Goal: Task Accomplishment & Management: Manage account settings

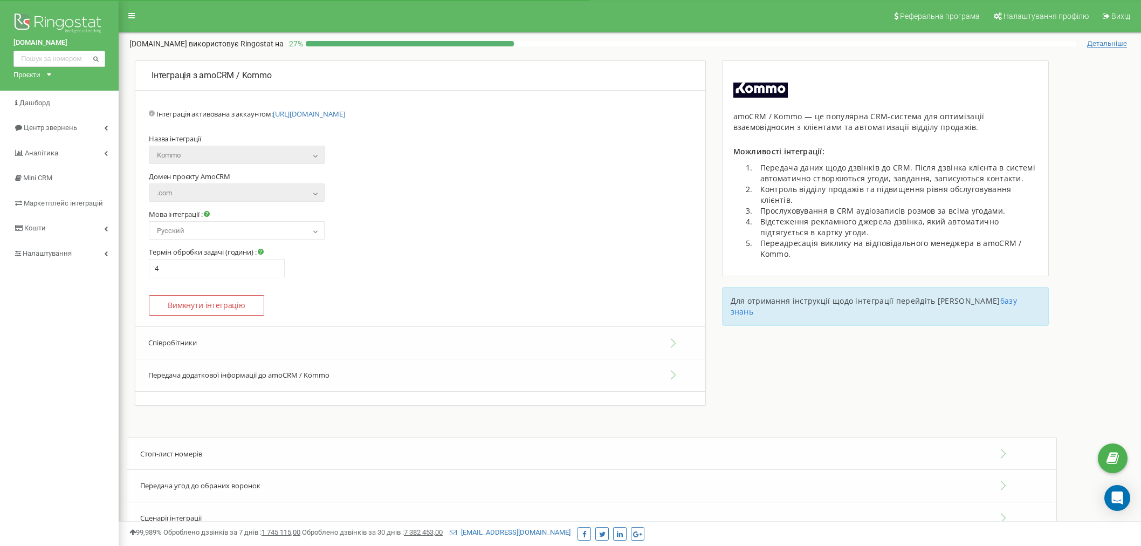
select select "ru"
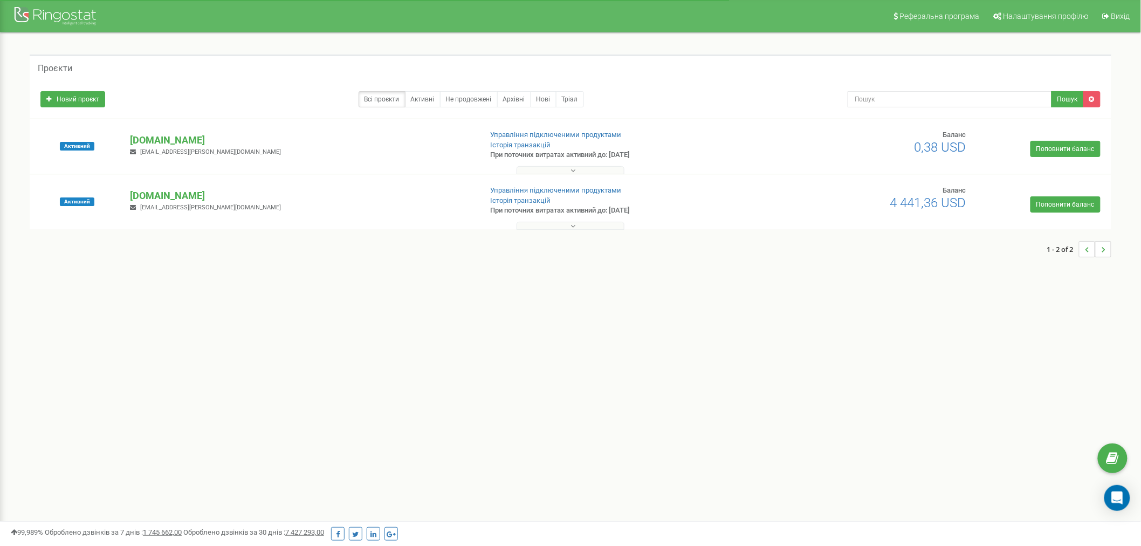
drag, startPoint x: 910, startPoint y: 146, endPoint x: 967, endPoint y: 146, distance: 57.2
click at [967, 146] on div "Баланс 0,38 USD" at bounding box center [906, 142] width 135 height 24
